Goal: Obtain resource: Download file/media

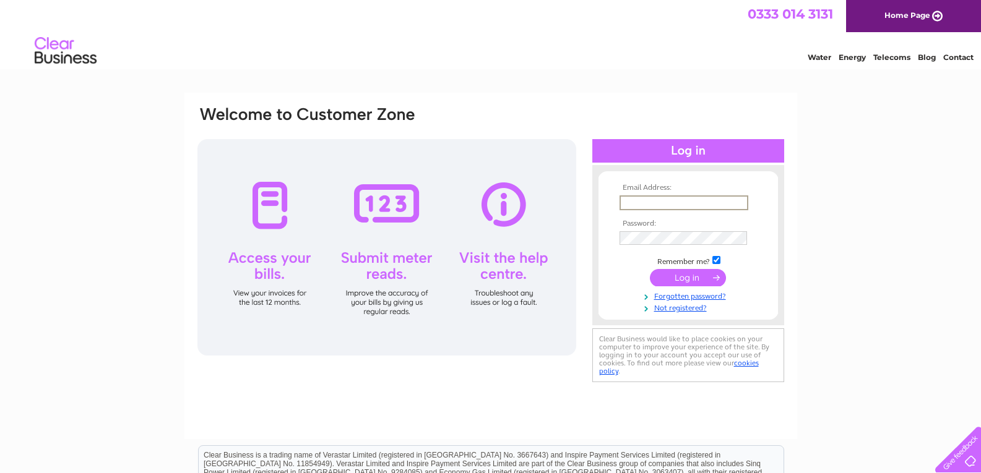
click at [660, 205] on input "text" at bounding box center [684, 203] width 129 height 15
type input "purchases@harveysgroup.co.uk"
click at [709, 278] on input "submit" at bounding box center [688, 276] width 76 height 17
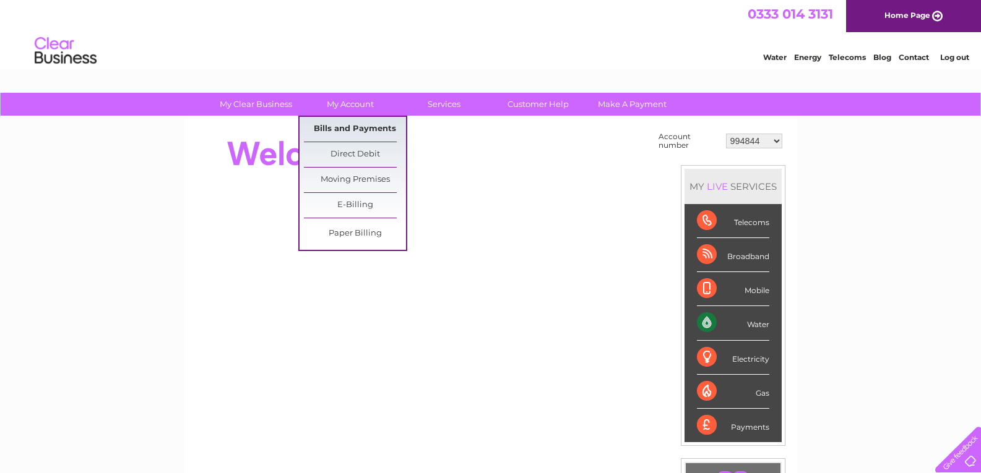
click at [356, 131] on link "Bills and Payments" at bounding box center [355, 129] width 102 height 25
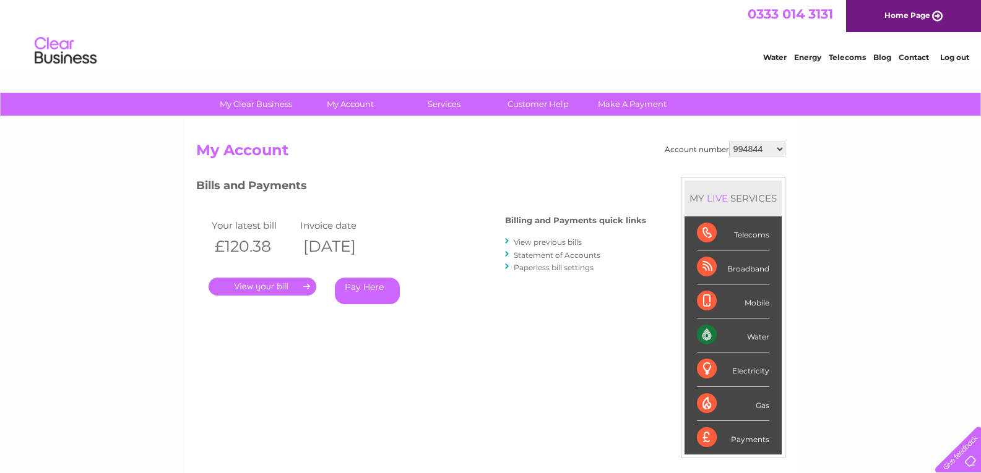
click at [279, 285] on link "." at bounding box center [263, 287] width 108 height 18
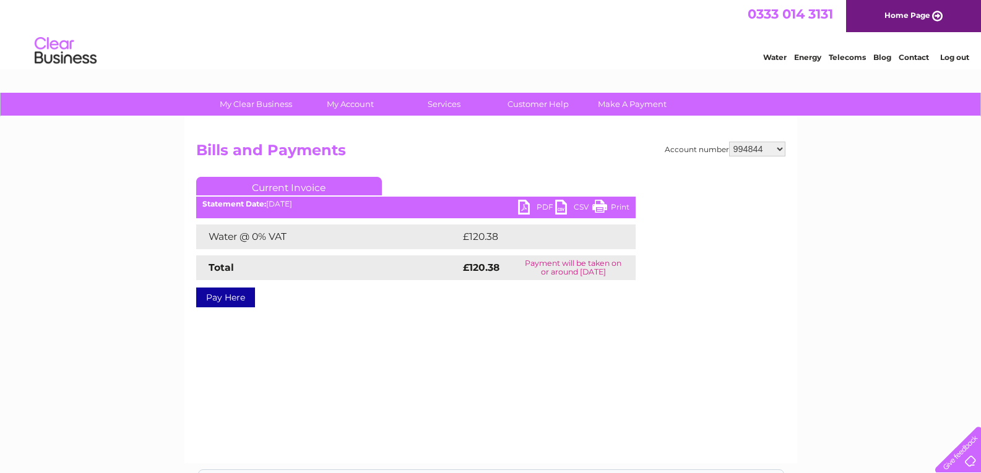
click at [527, 206] on link "PDF" at bounding box center [536, 209] width 37 height 18
click at [749, 146] on select "994844 30283236" at bounding box center [757, 149] width 56 height 15
select select "30283236"
click at [729, 142] on select "994844 30283236" at bounding box center [757, 149] width 56 height 15
click at [525, 205] on link "PDF" at bounding box center [536, 209] width 37 height 18
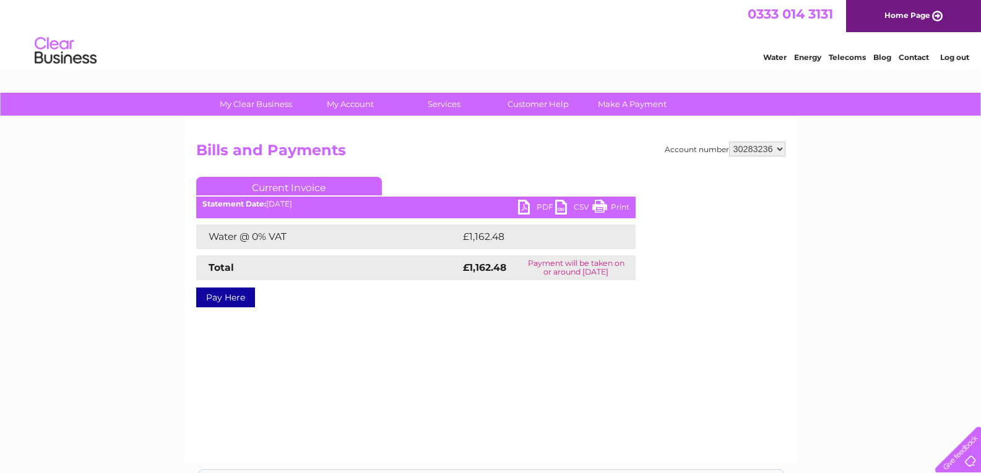
click at [957, 58] on link "Log out" at bounding box center [954, 57] width 29 height 9
